Goal: Task Accomplishment & Management: Manage account settings

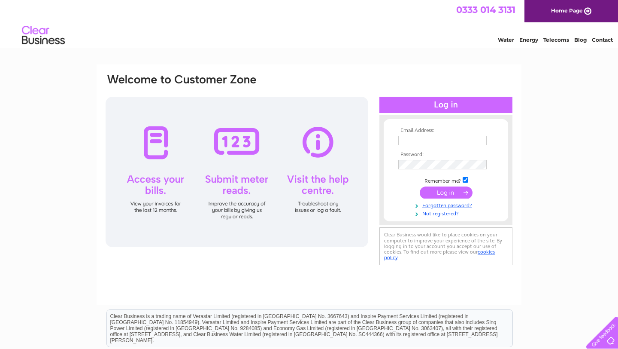
click at [436, 132] on th "Email Address:" at bounding box center [446, 131] width 100 height 6
click at [434, 137] on input "text" at bounding box center [442, 140] width 88 height 9
type input "info@chidowey.co.uk"
click at [420, 187] on input "submit" at bounding box center [446, 193] width 53 height 12
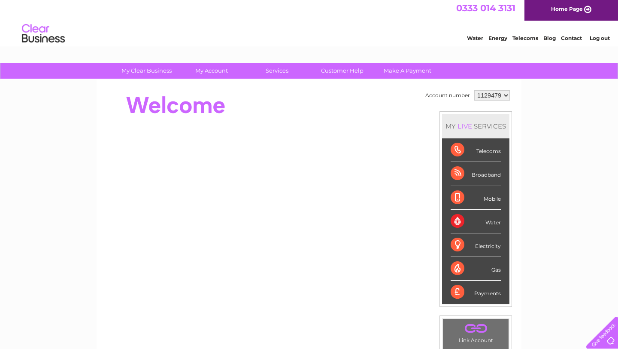
scroll to position [10, 0]
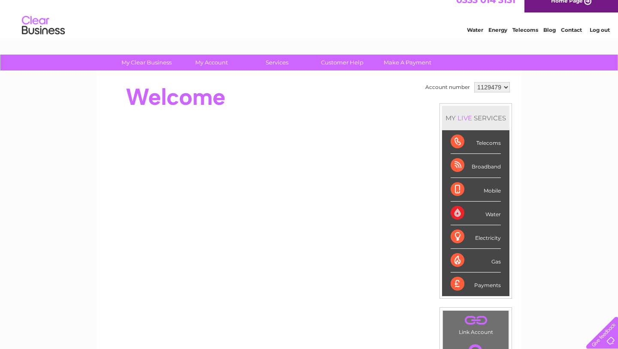
click at [487, 289] on div "Payments" at bounding box center [476, 283] width 50 height 23
click at [487, 288] on div "Payments" at bounding box center [476, 283] width 50 height 23
click at [457, 284] on div "Payments" at bounding box center [476, 283] width 50 height 23
click at [493, 284] on div "Payments" at bounding box center [476, 283] width 50 height 23
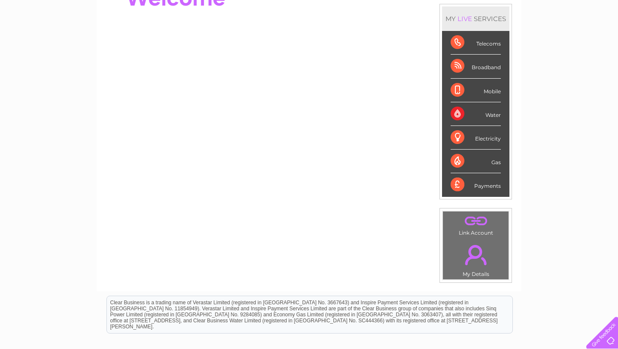
scroll to position [111, 0]
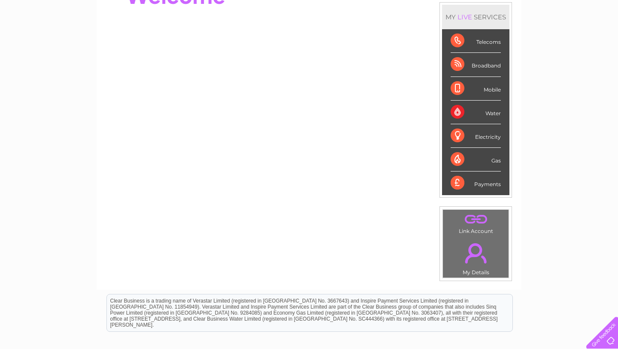
click at [457, 185] on div "Payments" at bounding box center [476, 182] width 50 height 23
click at [479, 182] on div "Payments" at bounding box center [476, 182] width 50 height 23
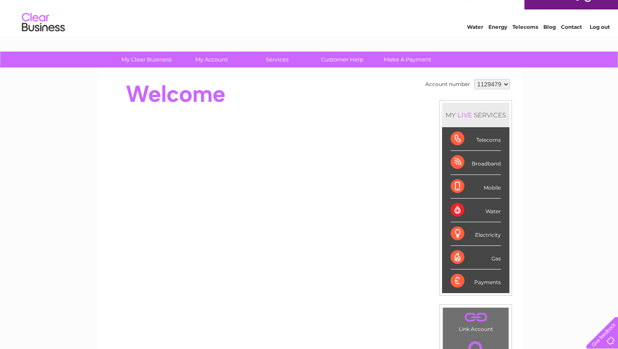
scroll to position [0, 0]
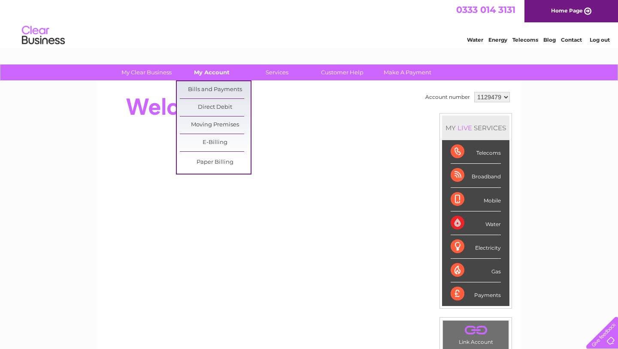
click at [215, 74] on link "My Account" at bounding box center [211, 72] width 71 height 16
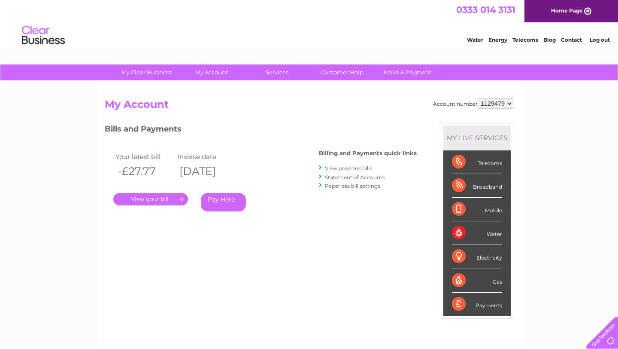
click at [596, 39] on link "Log out" at bounding box center [600, 39] width 20 height 6
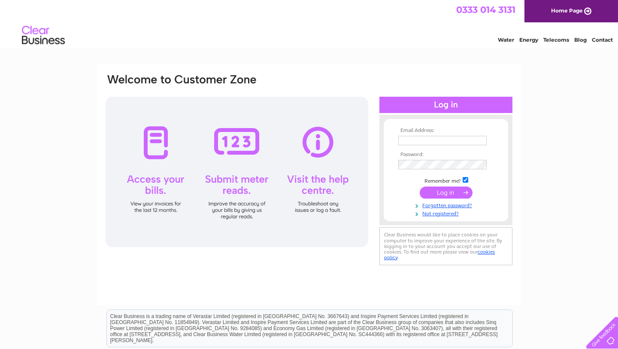
click at [438, 140] on input "text" at bounding box center [442, 140] width 88 height 9
type input "[EMAIL_ADDRESS][DOMAIN_NAME]"
click at [420, 187] on input "submit" at bounding box center [446, 193] width 53 height 12
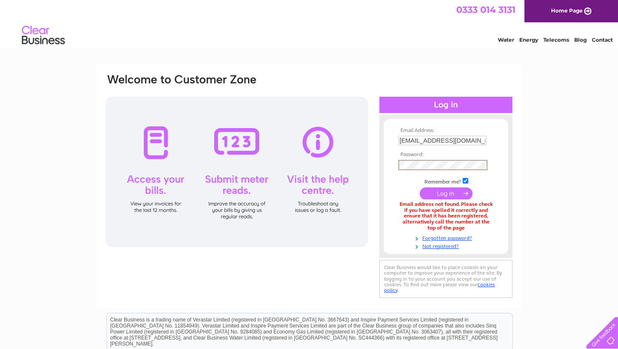
click at [420, 187] on input "submit" at bounding box center [446, 193] width 53 height 12
click at [440, 142] on input "erahoronoc@aol.com" at bounding box center [442, 140] width 88 height 9
click at [440, 142] on input "erahoronoc@aol.com" at bounding box center [442, 141] width 89 height 10
type input "[EMAIL_ADDRESS][DOMAIN_NAME]"
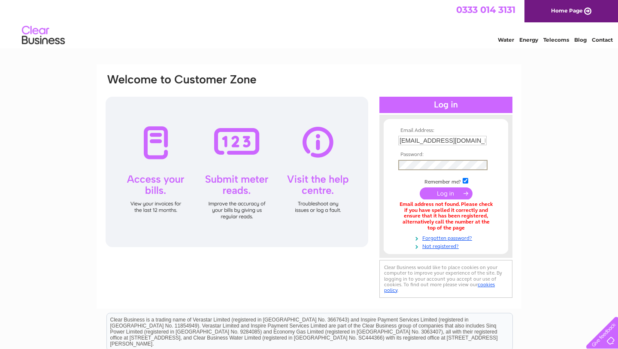
click at [420, 187] on input "submit" at bounding box center [446, 193] width 53 height 12
